Goal: Task Accomplishment & Management: Manage account settings

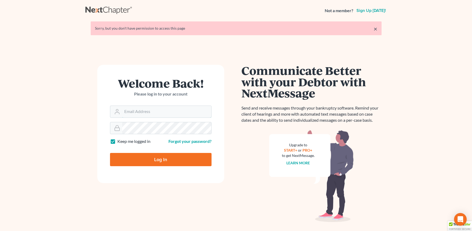
type input "[PERSON_NAME][EMAIL_ADDRESS][DOMAIN_NAME]"
click at [162, 156] on input "Log In" at bounding box center [161, 159] width 102 height 13
type input "Thinking..."
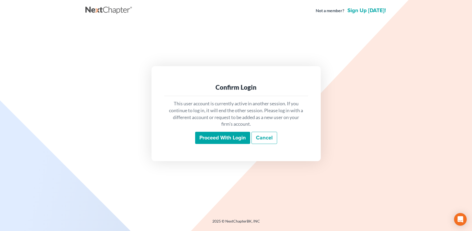
click at [213, 136] on input "Proceed with login" at bounding box center [222, 138] width 55 height 12
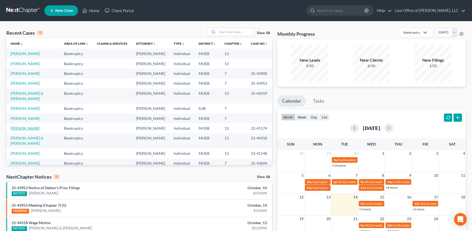
click at [29, 126] on link "Tucker, Morgan" at bounding box center [25, 128] width 29 height 4
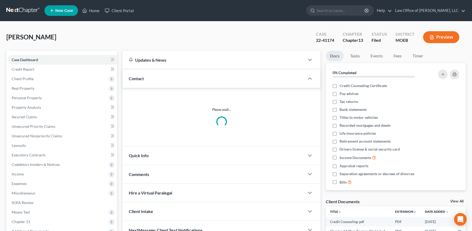
scroll to position [69, 0]
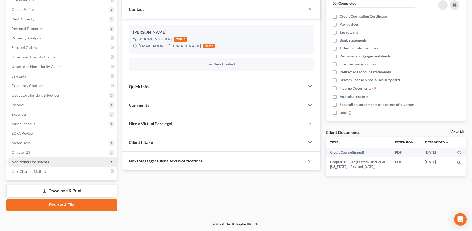
click at [24, 160] on span "Additional Documents" at bounding box center [30, 162] width 37 height 4
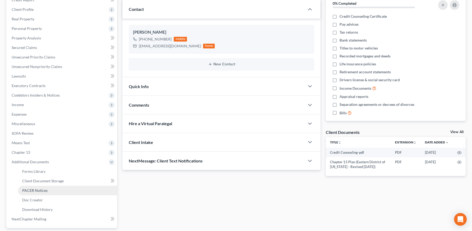
click at [40, 192] on span "PACER Notices" at bounding box center [34, 190] width 25 height 4
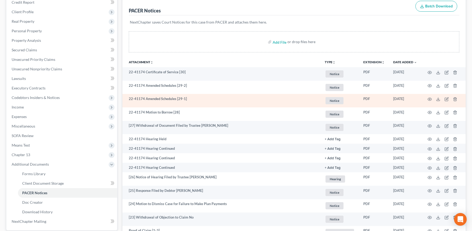
scroll to position [66, 0]
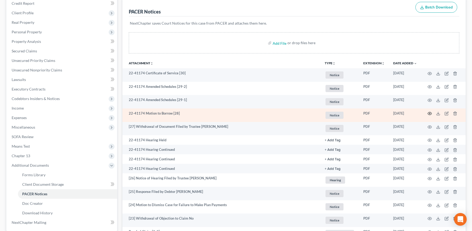
click at [431, 114] on icon "button" at bounding box center [430, 113] width 4 height 4
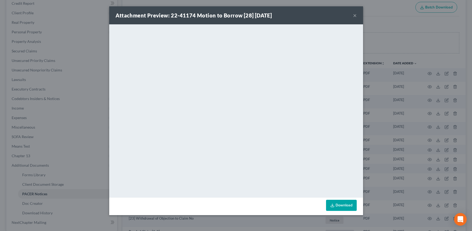
click at [355, 15] on button "×" at bounding box center [355, 15] width 4 height 6
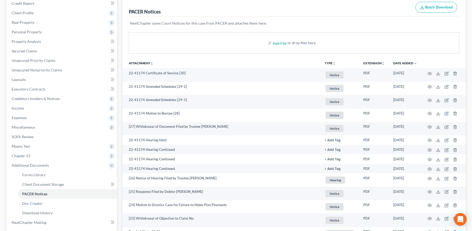
scroll to position [0, 0]
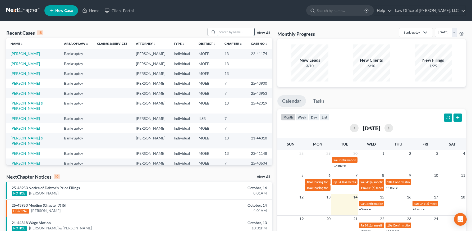
click at [229, 34] on input "search" at bounding box center [236, 32] width 37 height 8
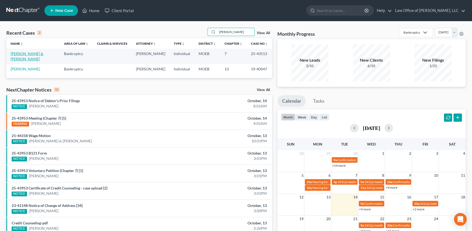
type input "aldridge"
drag, startPoint x: 29, startPoint y: 53, endPoint x: 36, endPoint y: 80, distance: 27.4
click at [29, 53] on link "[PERSON_NAME] & [PERSON_NAME]" at bounding box center [27, 56] width 33 height 10
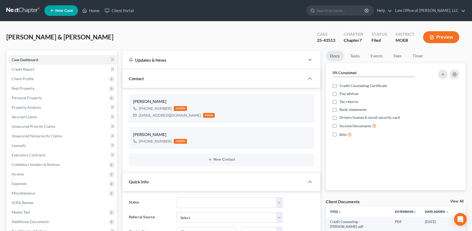
scroll to position [127, 0]
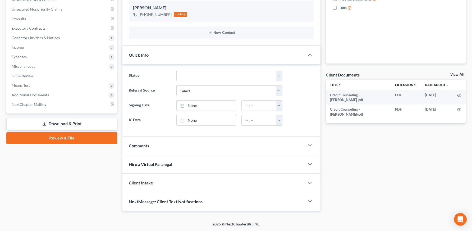
click at [40, 94] on span "Additional Documents" at bounding box center [30, 95] width 37 height 4
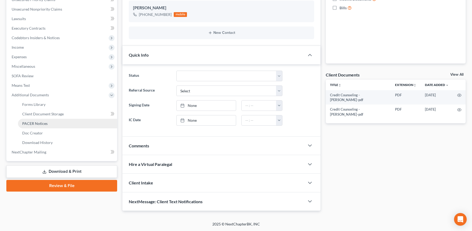
click at [36, 124] on span "PACER Notices" at bounding box center [34, 123] width 25 height 4
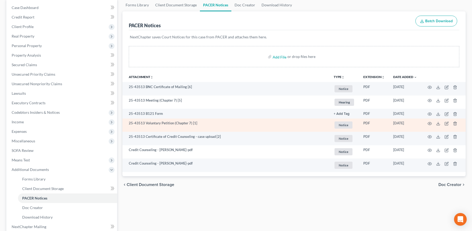
scroll to position [60, 0]
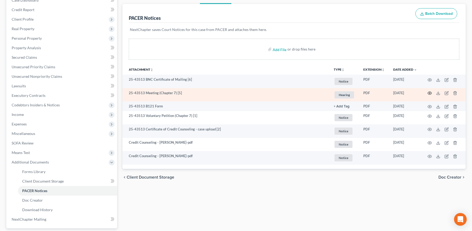
click at [428, 92] on icon "button" at bounding box center [430, 93] width 4 height 4
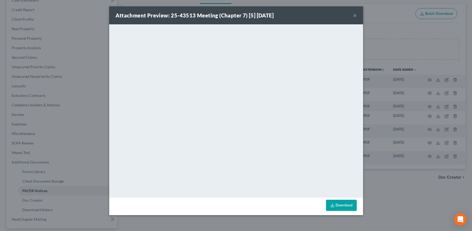
click at [355, 14] on button "×" at bounding box center [355, 15] width 4 height 6
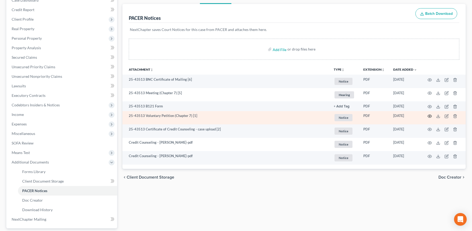
click at [430, 116] on circle "button" at bounding box center [430, 116] width 1 height 1
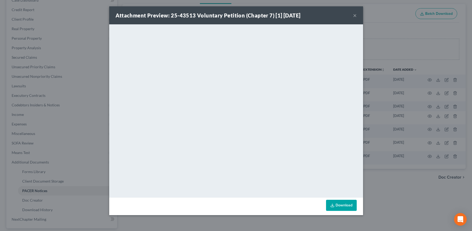
click at [354, 14] on button "×" at bounding box center [355, 15] width 4 height 6
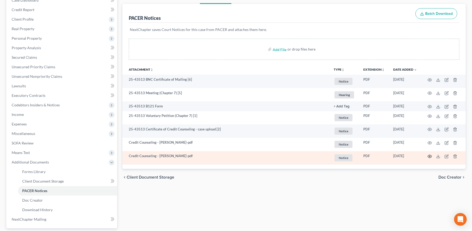
click at [429, 155] on icon "button" at bounding box center [430, 156] width 4 height 3
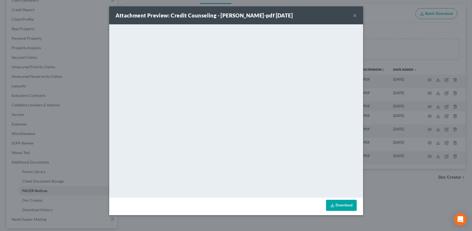
click at [355, 15] on button "×" at bounding box center [355, 15] width 4 height 6
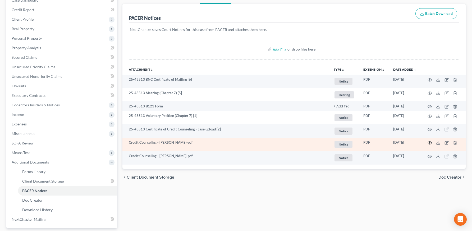
click at [430, 144] on icon "button" at bounding box center [430, 143] width 4 height 3
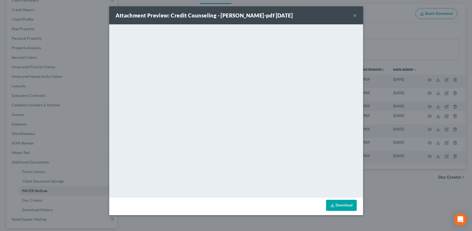
click at [355, 15] on button "×" at bounding box center [355, 15] width 4 height 6
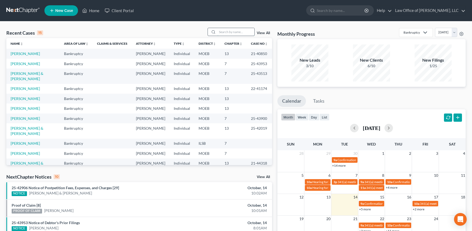
click at [242, 32] on input "search" at bounding box center [236, 32] width 37 height 8
type input "[PERSON_NAME]"
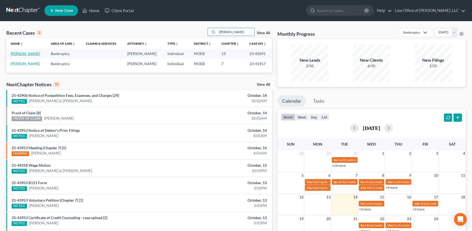
click at [22, 52] on link "[PERSON_NAME]" at bounding box center [25, 53] width 29 height 4
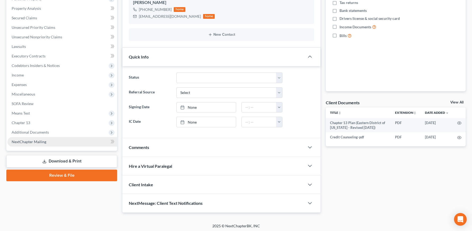
scroll to position [101, 0]
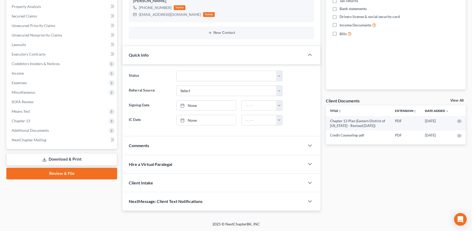
drag, startPoint x: 28, startPoint y: 80, endPoint x: 42, endPoint y: 93, distance: 19.1
click at [28, 80] on span "Expenses" at bounding box center [62, 83] width 110 height 10
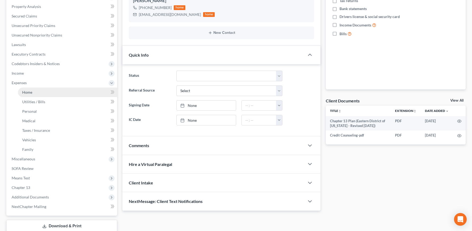
click at [39, 92] on link "Home" at bounding box center [67, 93] width 99 height 10
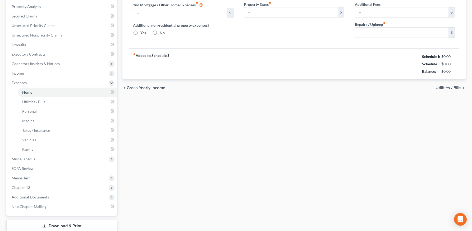
type input "700.00"
type input "0.00"
radio input "true"
type input "0.00"
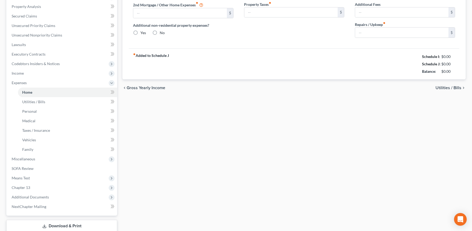
type input "0.00"
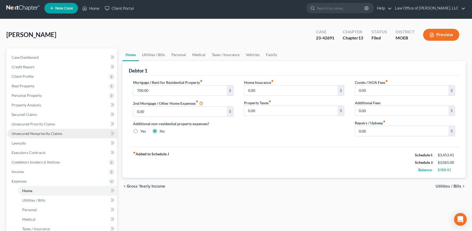
scroll to position [136, 0]
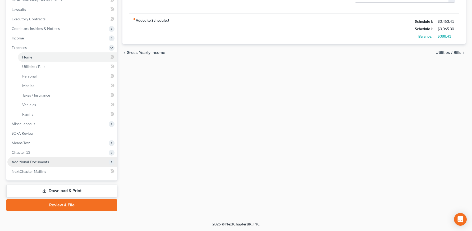
click at [35, 160] on span "Additional Documents" at bounding box center [30, 162] width 37 height 4
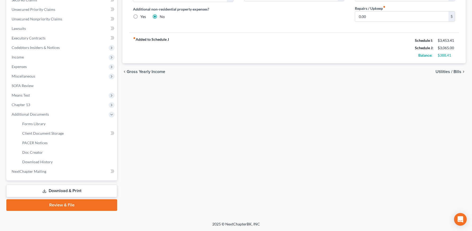
scroll to position [117, 0]
click at [52, 143] on link "PACER Notices" at bounding box center [67, 143] width 99 height 10
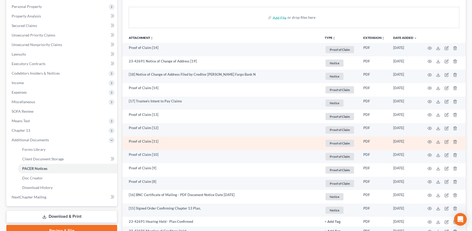
scroll to position [93, 0]
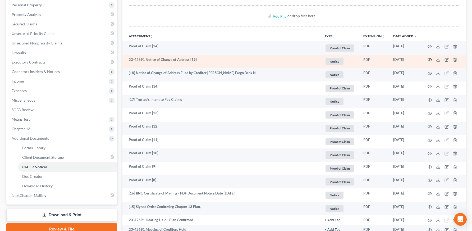
click at [430, 60] on icon "button" at bounding box center [430, 60] width 4 height 4
